Goal: Information Seeking & Learning: Learn about a topic

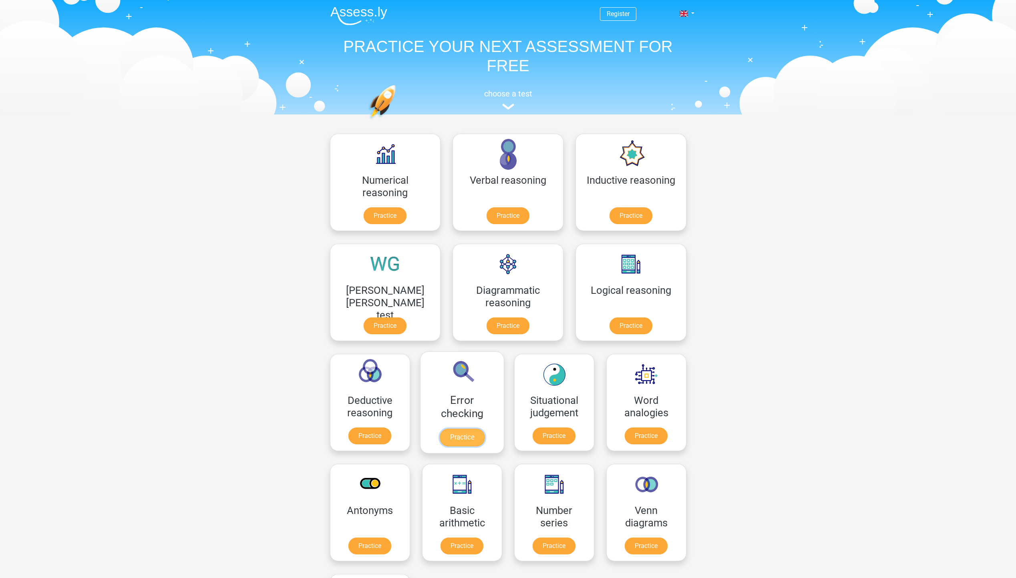
click at [484, 429] on link "Practice" at bounding box center [461, 438] width 45 height 18
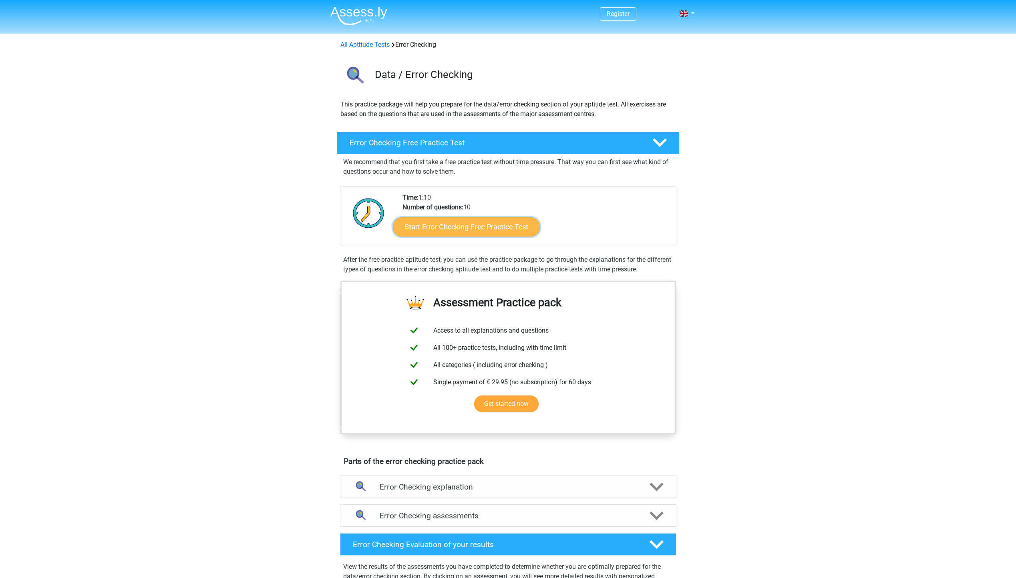
click at [433, 227] on link "Start Error Checking Free Practice Test" at bounding box center [466, 226] width 147 height 19
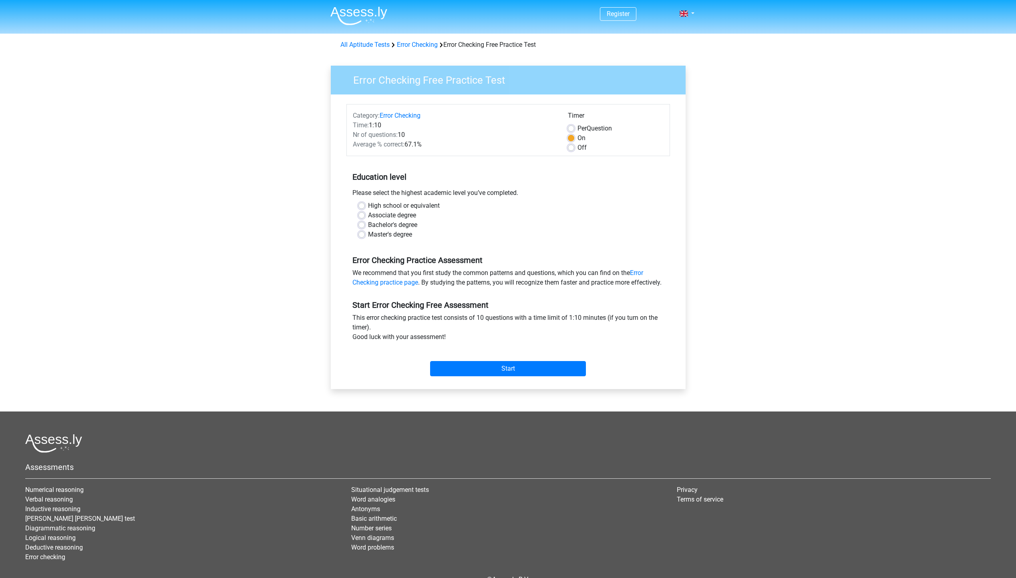
click at [368, 207] on label "High school or equivalent" at bounding box center [404, 206] width 72 height 10
click at [363, 207] on input "High school or equivalent" at bounding box center [361, 205] width 6 height 8
radio input "true"
click at [543, 376] on input "Start" at bounding box center [508, 368] width 156 height 15
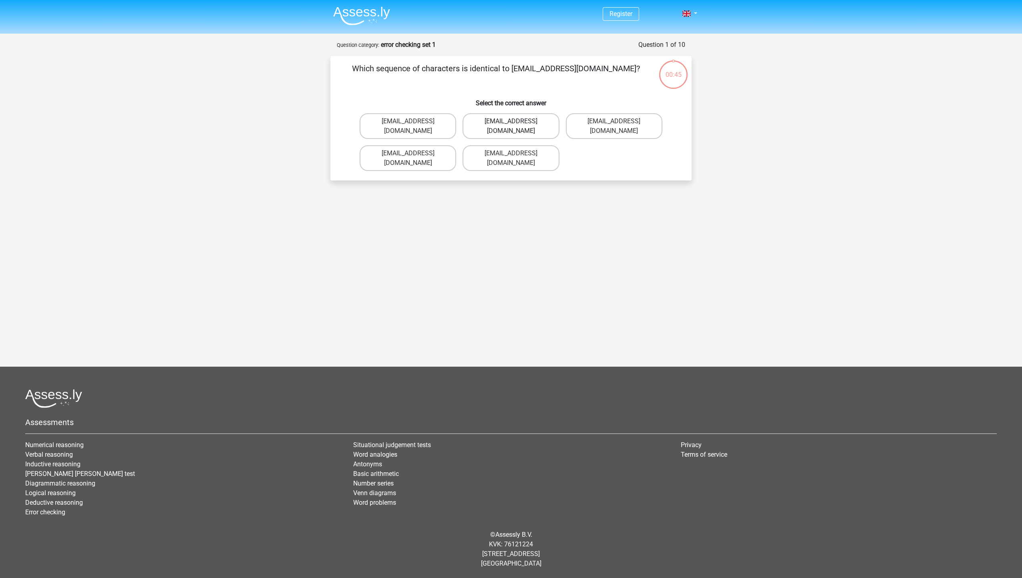
click at [549, 122] on label "Evie_Meade@jointmail.com.uk" at bounding box center [511, 126] width 97 height 26
click at [516, 122] on input "Evie_Meade@jointmail.com.uk" at bounding box center [513, 123] width 5 height 5
radio input "true"
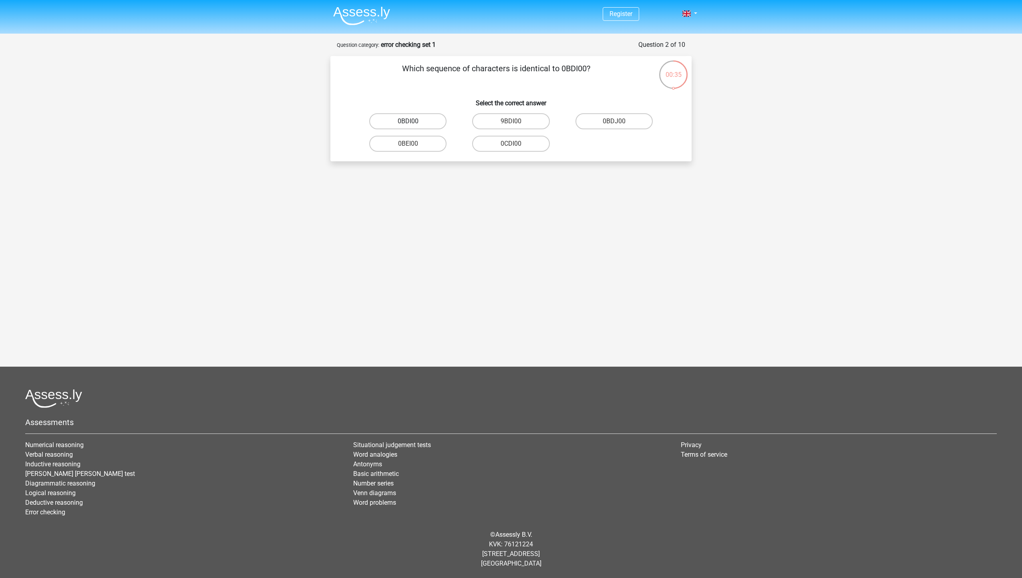
click at [416, 117] on label "0BDI00" at bounding box center [407, 121] width 77 height 16
click at [413, 121] on input "0BDI00" at bounding box center [410, 123] width 5 height 5
radio input "true"
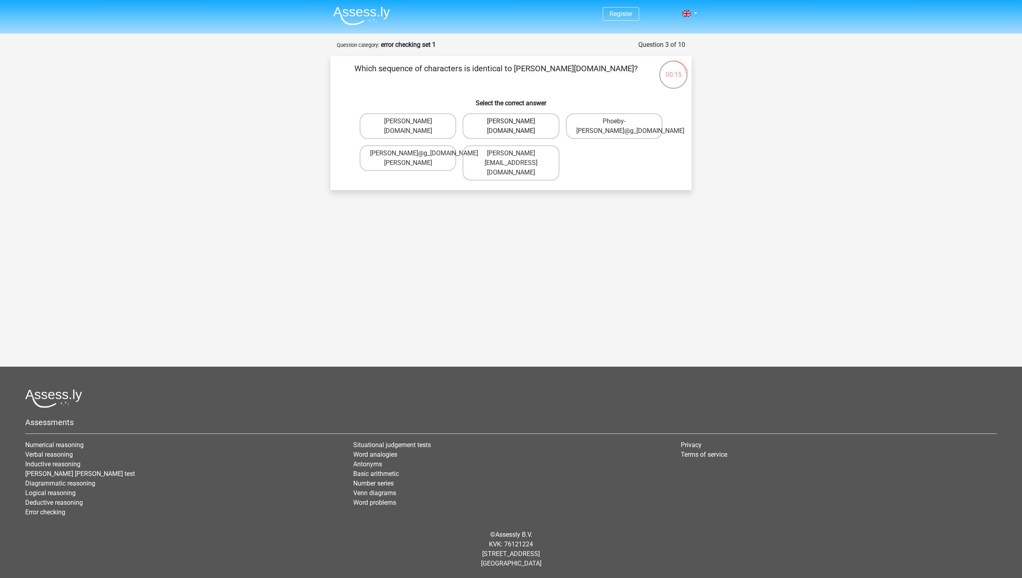
click at [546, 127] on label "Phoebe-Patterson@g_mail.gr" at bounding box center [511, 126] width 97 height 26
click at [516, 127] on input "Phoebe-Patterson@g_mail.gr" at bounding box center [513, 123] width 5 height 5
radio input "true"
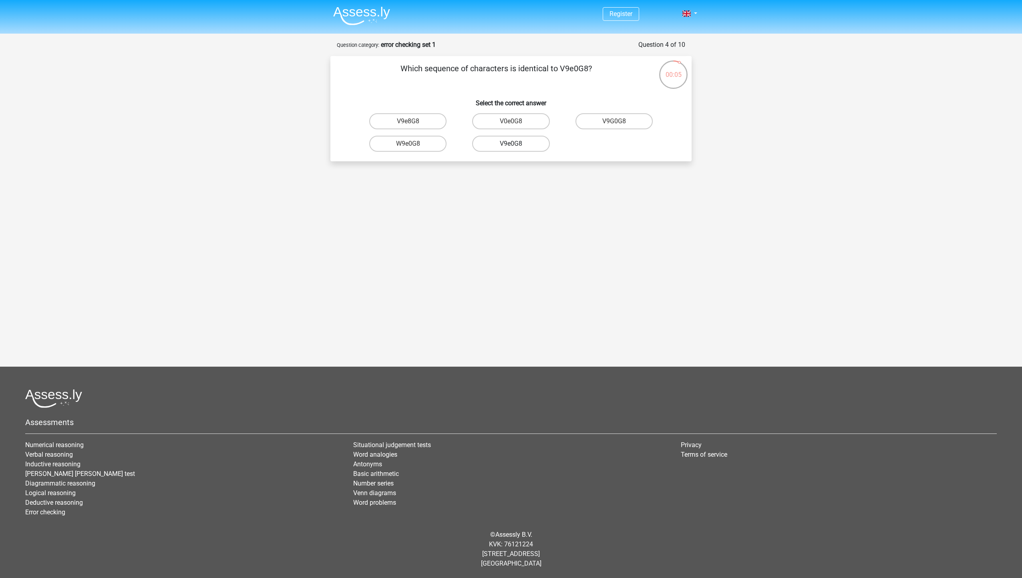
click at [527, 144] on label "V9e0G8" at bounding box center [510, 144] width 77 height 16
click at [516, 144] on input "V9e0G8" at bounding box center [513, 146] width 5 height 5
radio input "true"
